Goal: Information Seeking & Learning: Learn about a topic

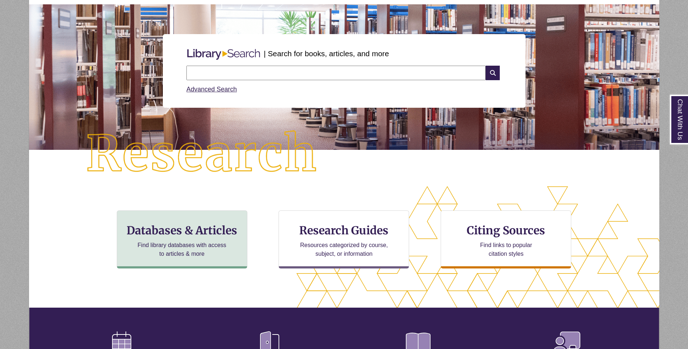
scroll to position [73, 0]
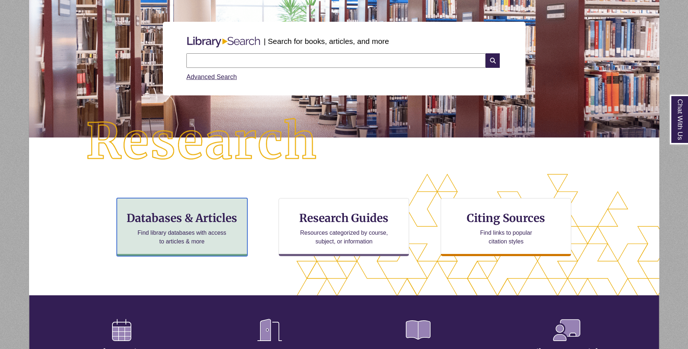
click at [166, 219] on h3 "Databases & Articles" at bounding box center [182, 218] width 118 height 14
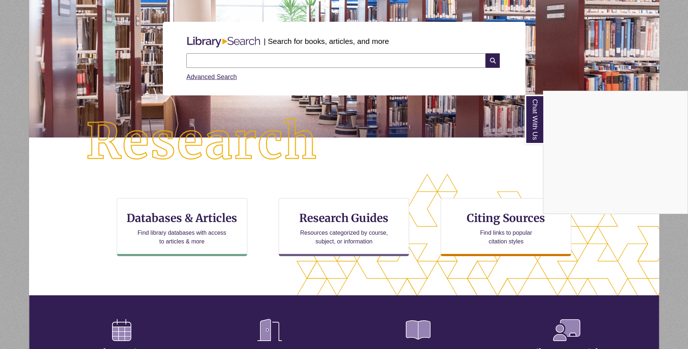
click at [241, 60] on div "Chat With Us" at bounding box center [344, 174] width 688 height 349
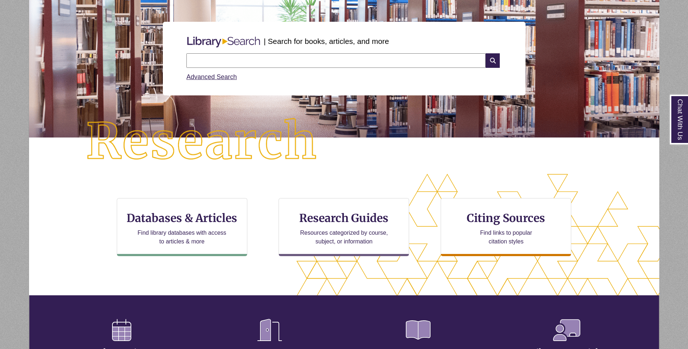
click at [209, 62] on input "text" at bounding box center [335, 60] width 299 height 15
type input "*******"
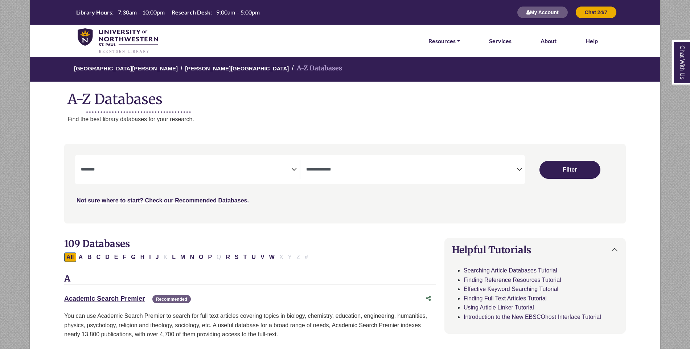
select select "Database Subject Filter"
select select "Database Types Filter"
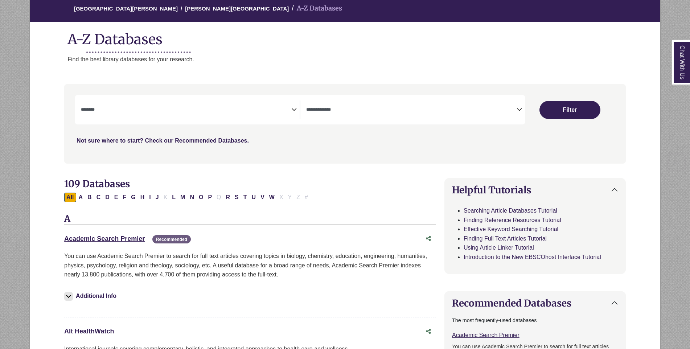
scroll to position [109, 0]
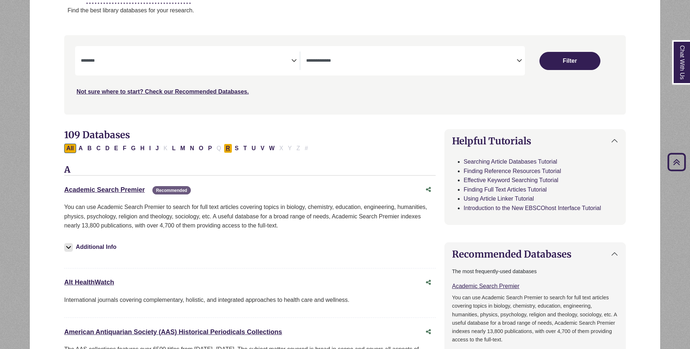
click at [229, 148] on button "R" at bounding box center [228, 148] width 9 height 9
select select "Database Subject Filter"
select select "Database Types Filter"
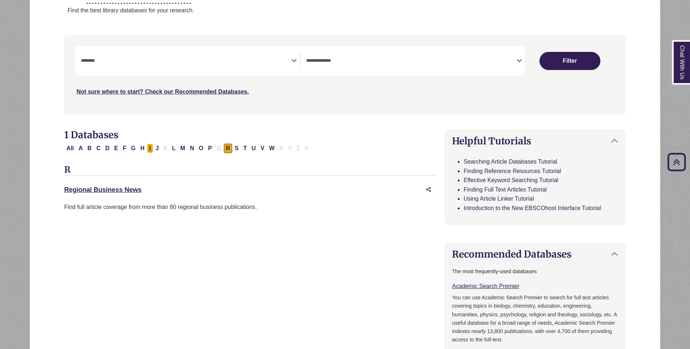
click at [150, 149] on button "I" at bounding box center [150, 148] width 6 height 9
select select "Database Subject Filter"
select select "Database Types Filter"
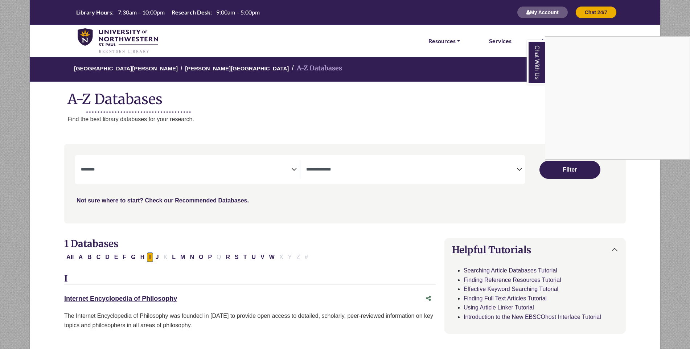
select select "Database Subject Filter"
select select "Database Types Filter"
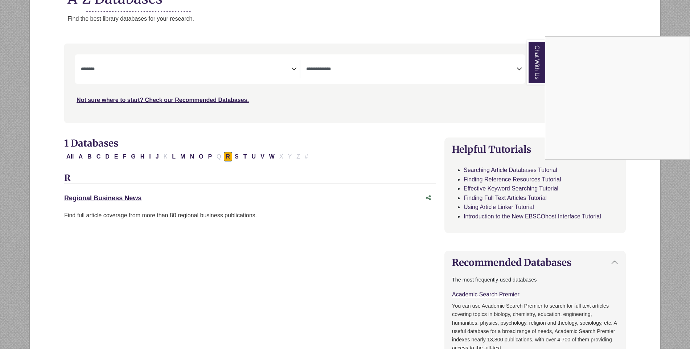
scroll to position [109, 0]
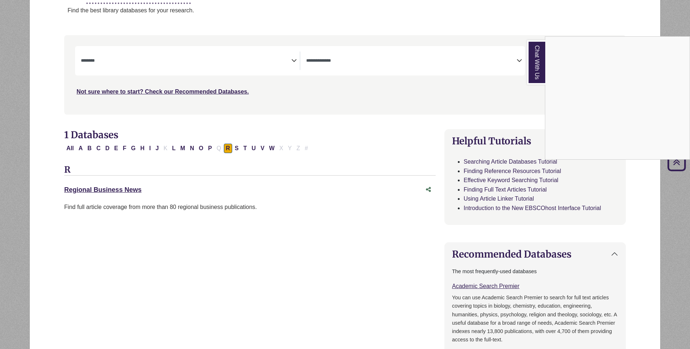
select select "Database Subject Filter"
select select "Database Types Filter"
